Goal: Find contact information: Find contact information

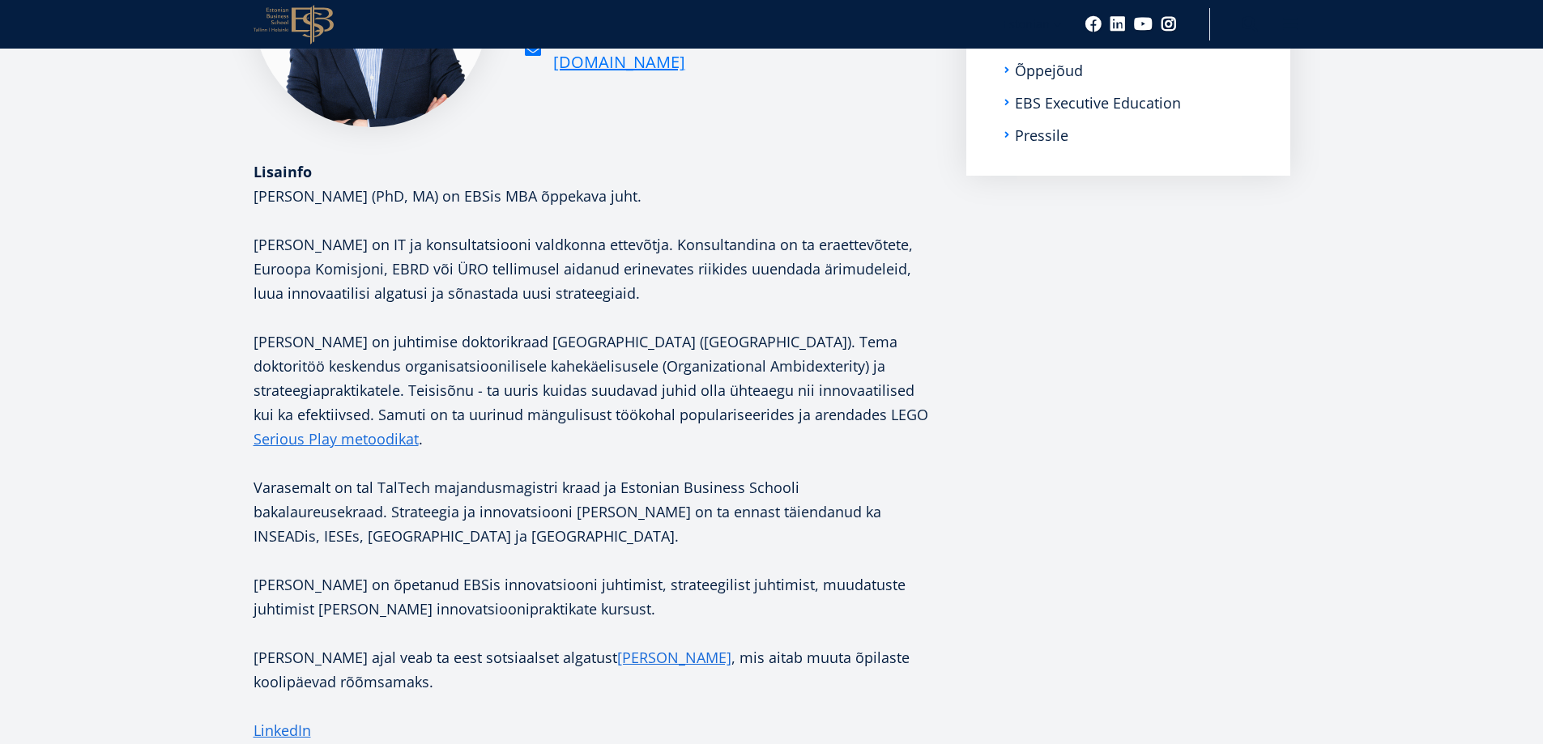
scroll to position [405, 0]
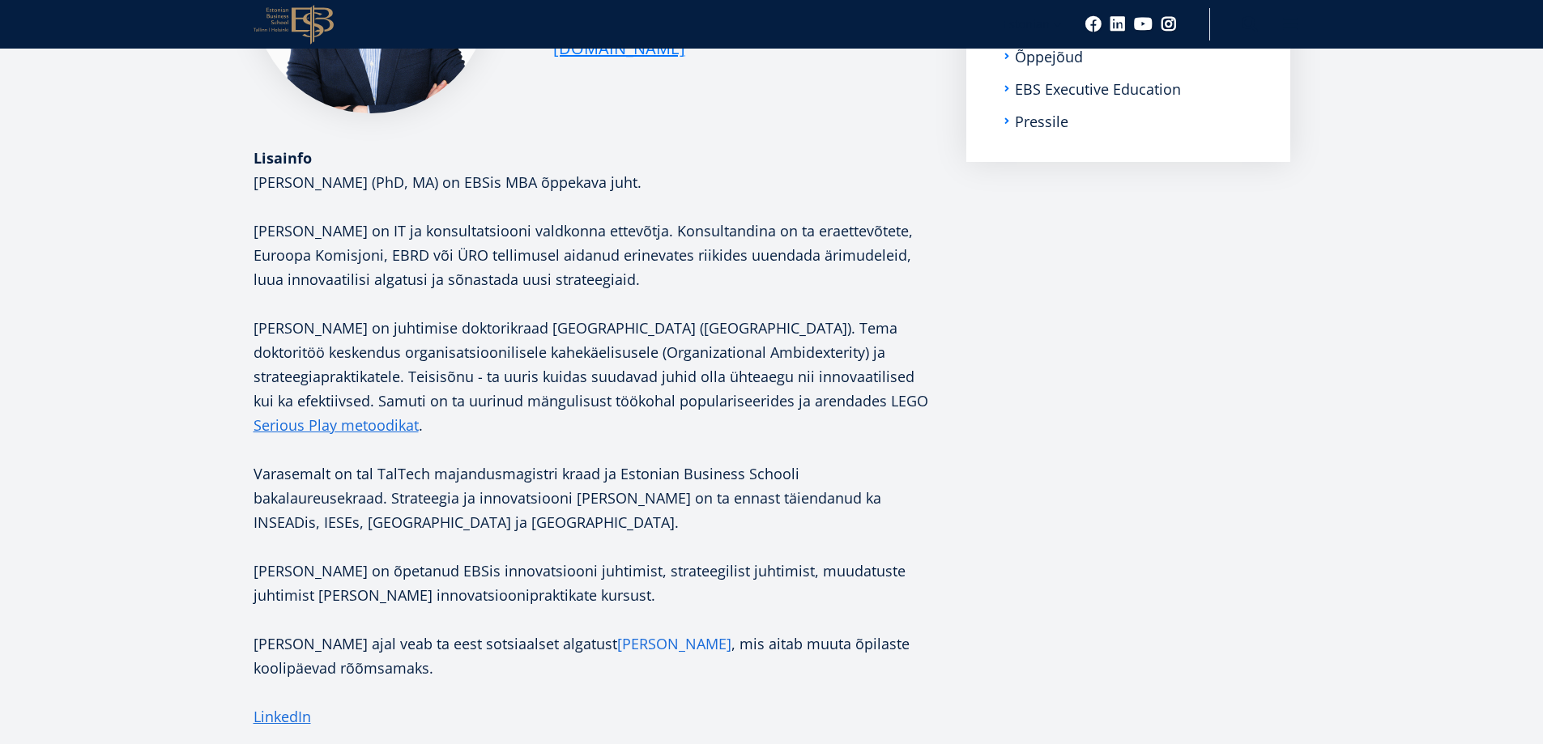
click at [624, 632] on link "Helge Kool" at bounding box center [674, 644] width 114 height 24
